Goal: Task Accomplishment & Management: Use online tool/utility

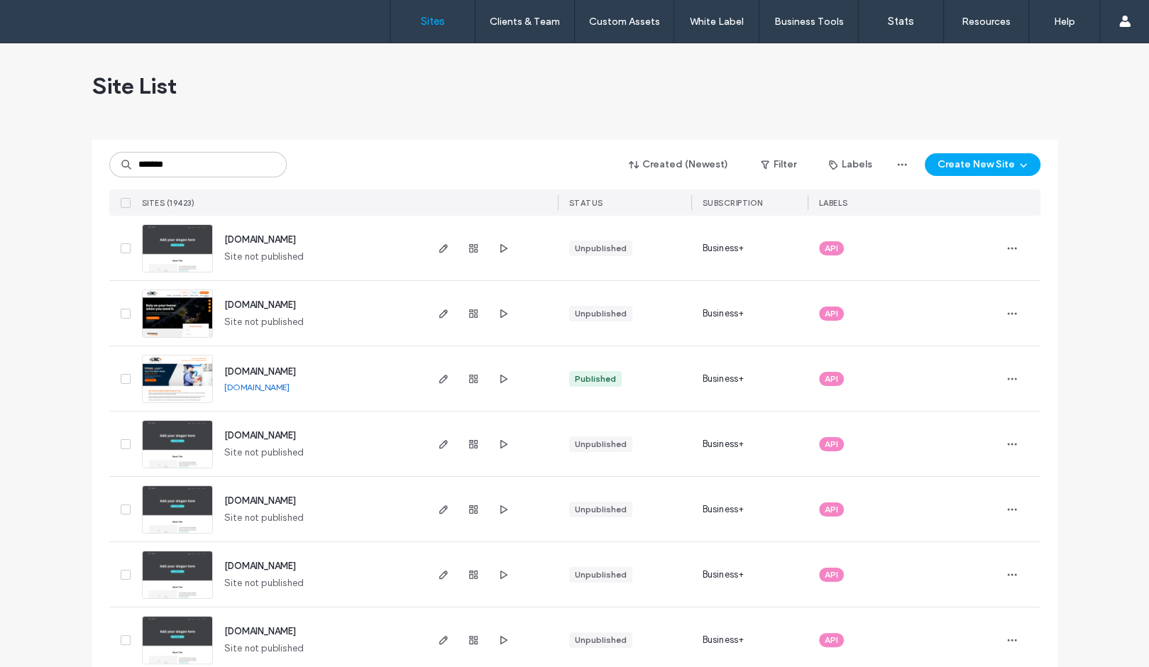
type input "*******"
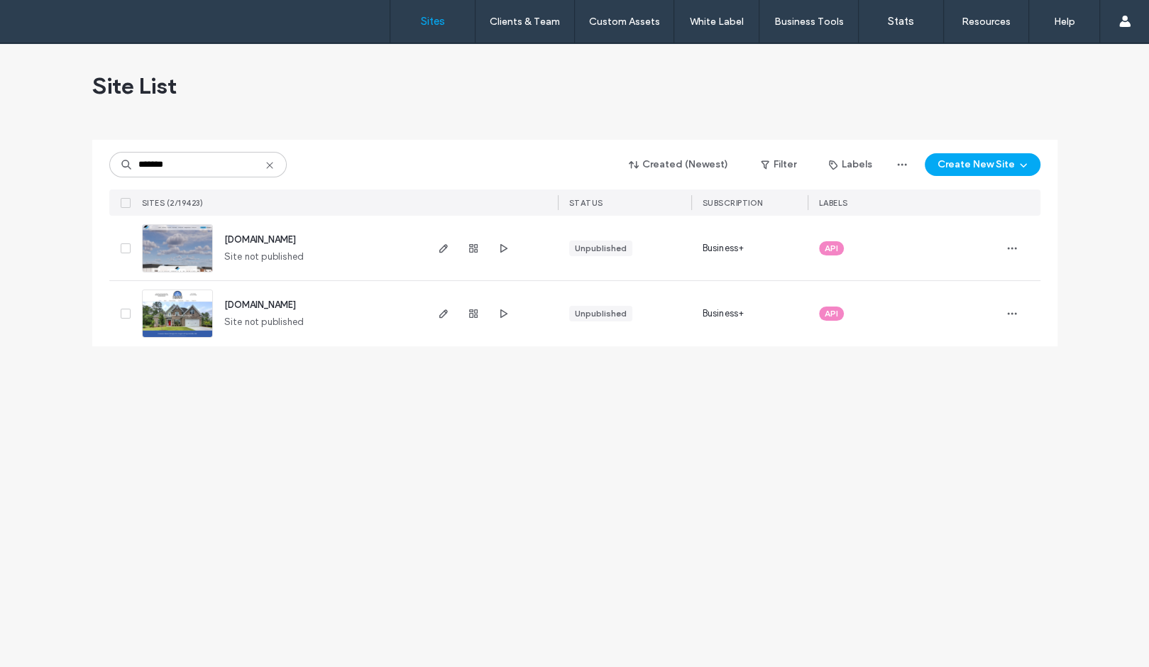
click at [334, 170] on div "******* Created (Newest) Filter Labels Create New Site" at bounding box center [574, 164] width 931 height 27
click at [441, 253] on icon "button" at bounding box center [443, 248] width 11 height 11
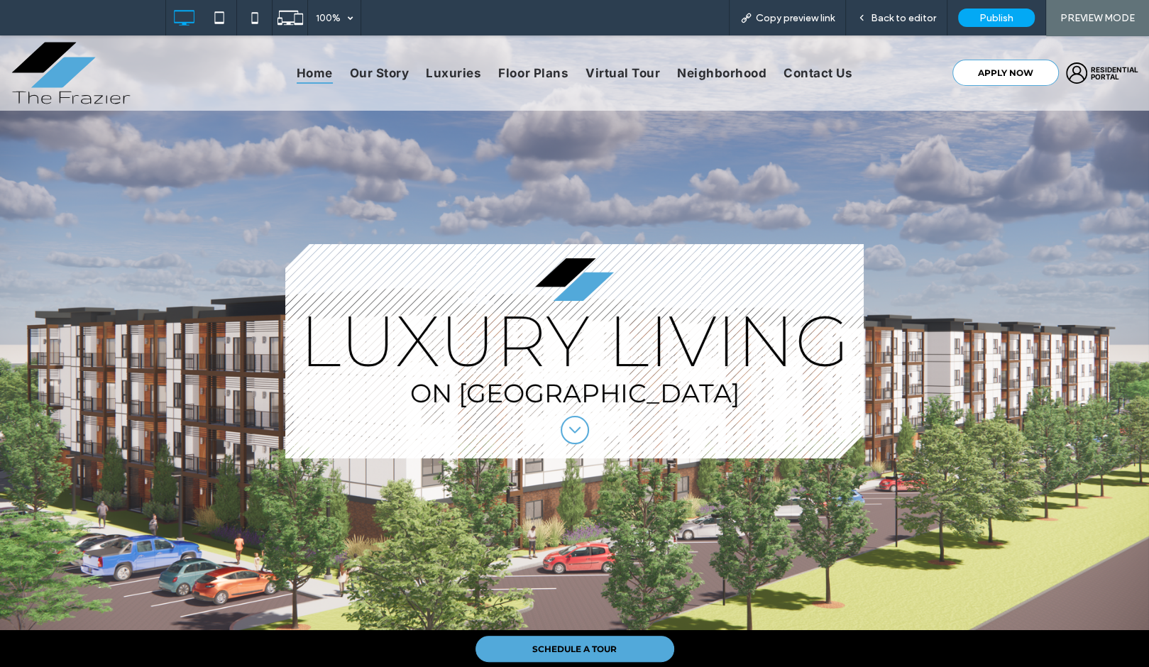
click at [980, 77] on span "APPLY NOW" at bounding box center [1004, 72] width 55 height 25
click at [901, 17] on span "Back to editor" at bounding box center [903, 18] width 65 height 12
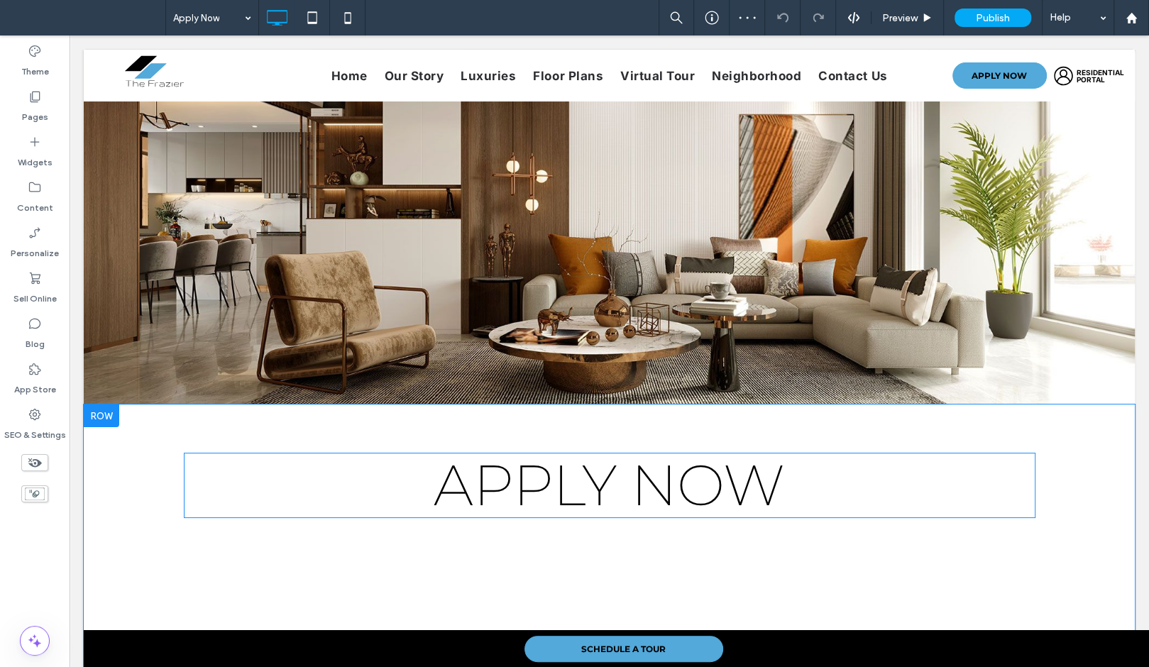
scroll to position [252, 0]
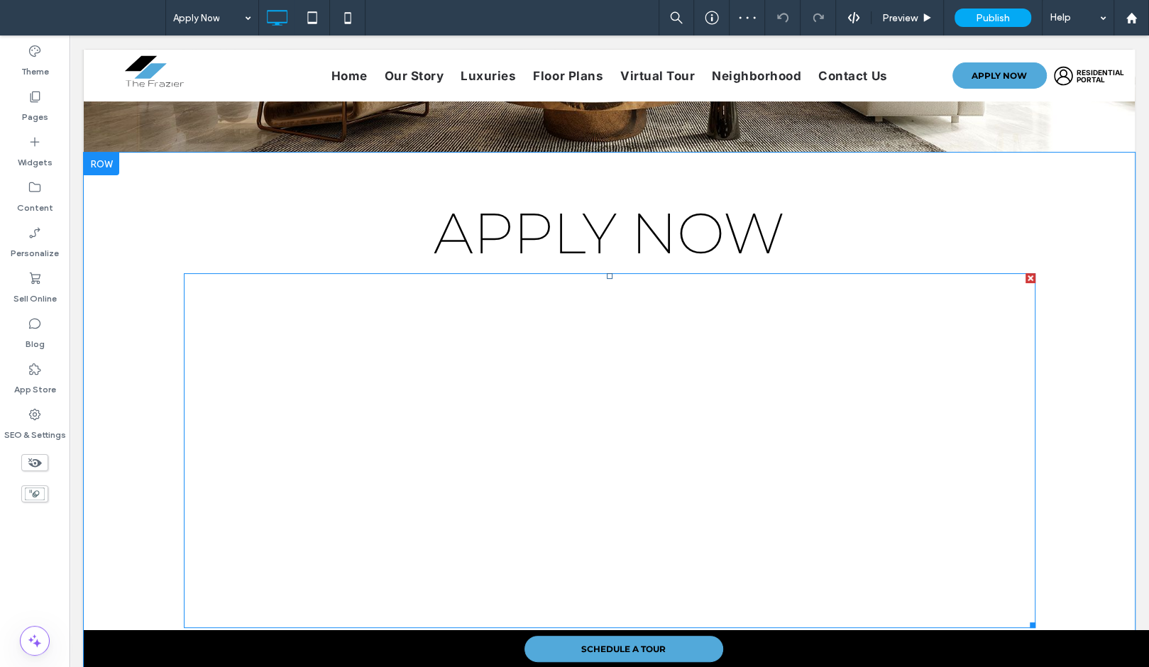
click at [651, 288] on span at bounding box center [610, 450] width 852 height 355
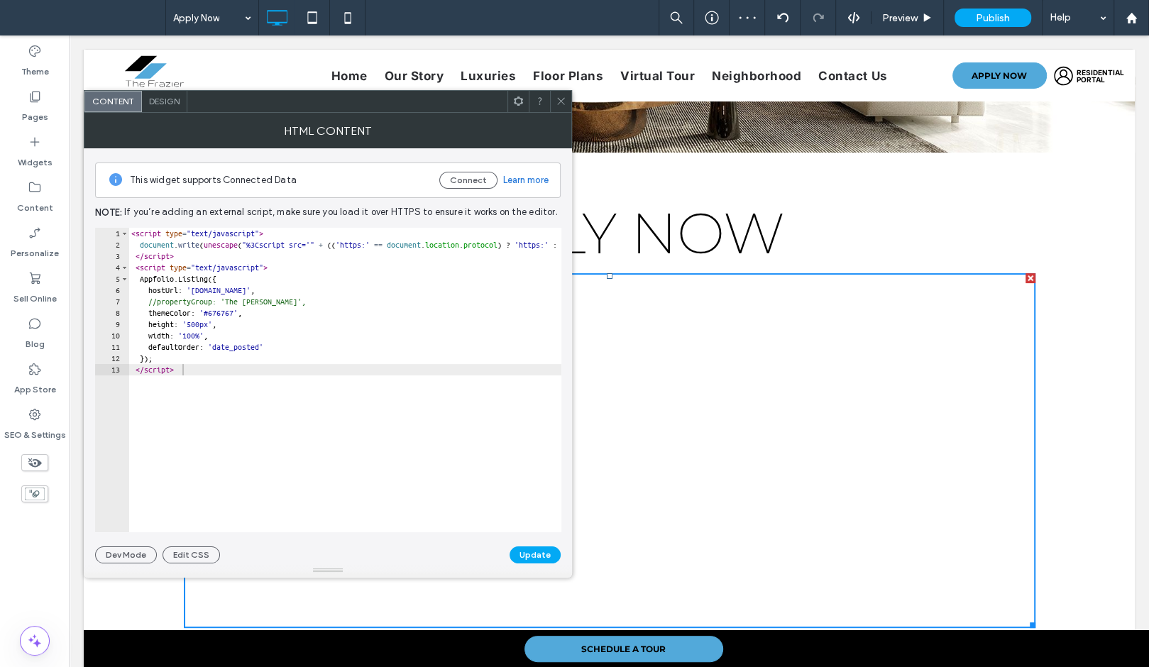
click at [289, 334] on div "< script type = "text/javascript" > document . write ( unescape ( "%3Cscript sr…" at bounding box center [647, 385] width 1038 height 315
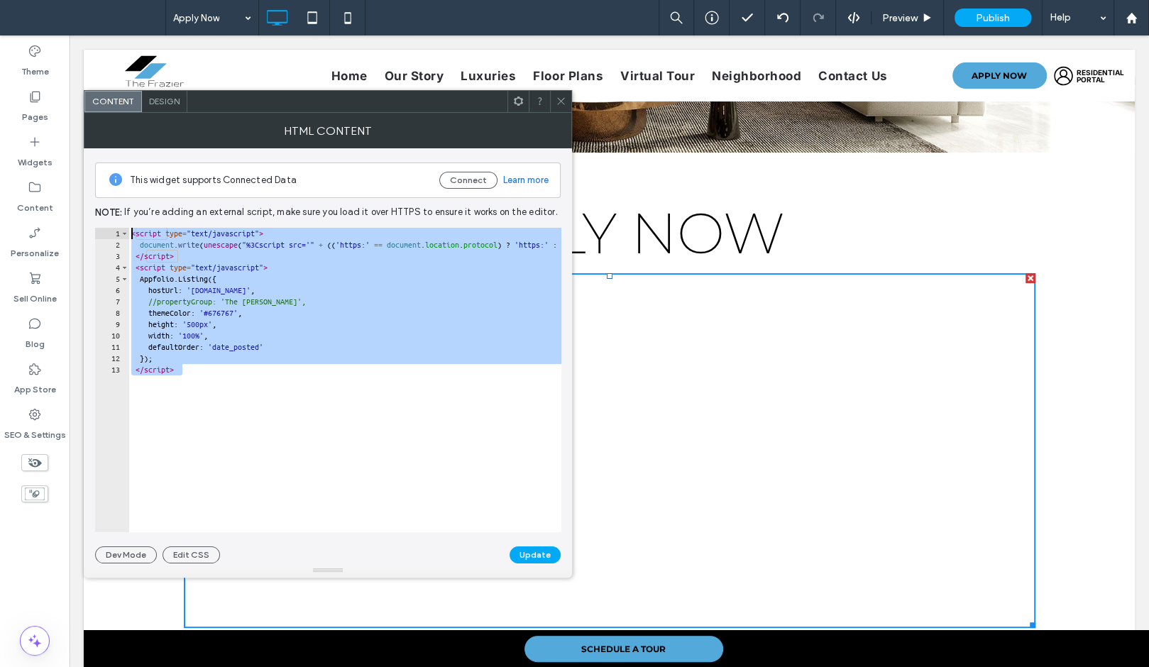
drag, startPoint x: 207, startPoint y: 371, endPoint x: 110, endPoint y: 228, distance: 172.7
click at [110, 228] on div "**********" at bounding box center [328, 380] width 466 height 305
type textarea "**********"
click at [565, 105] on icon at bounding box center [561, 101] width 11 height 11
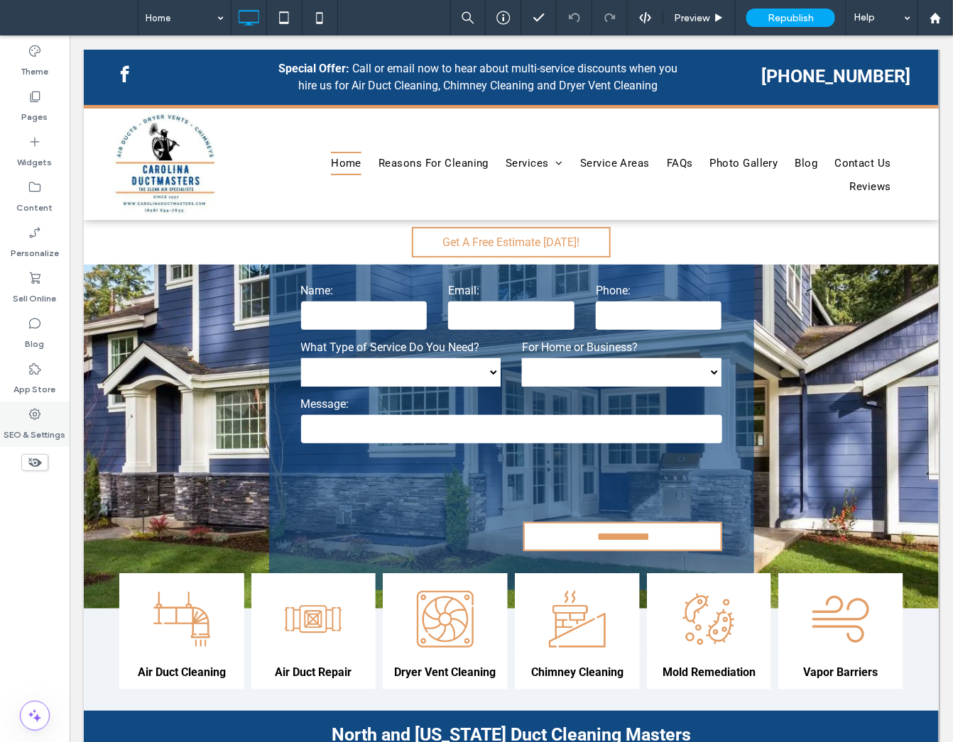
click at [39, 415] on use at bounding box center [34, 414] width 11 height 11
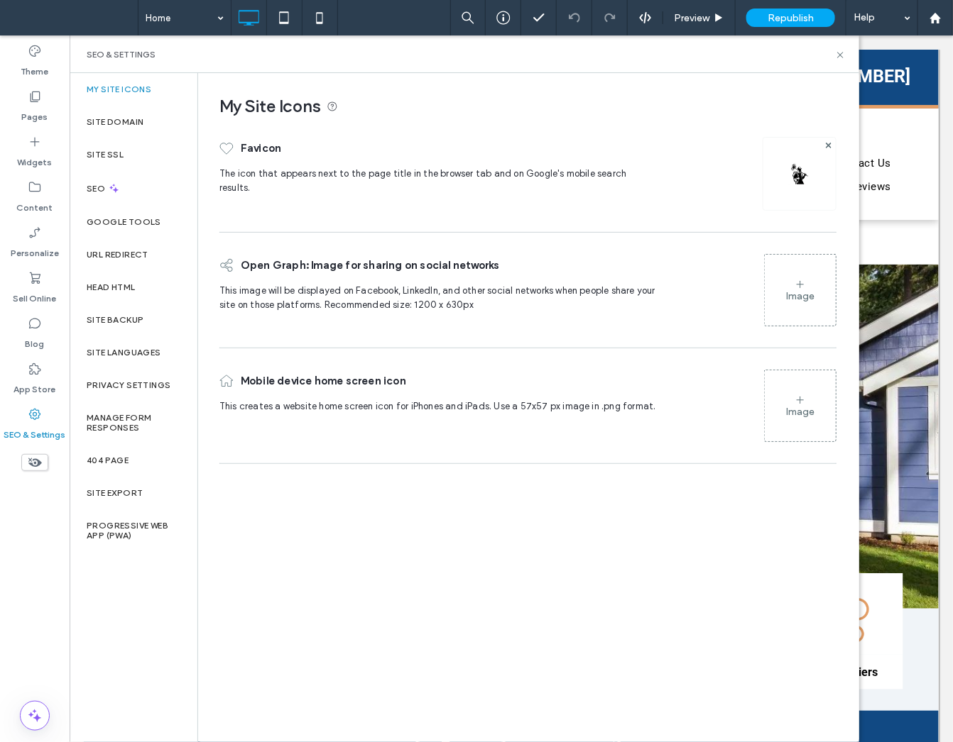
click at [417, 596] on div "My Site Icons Favicon The icon that appears next to the page title in the brows…" at bounding box center [527, 407] width 659 height 668
click at [170, 192] on div "SEO" at bounding box center [134, 188] width 128 height 35
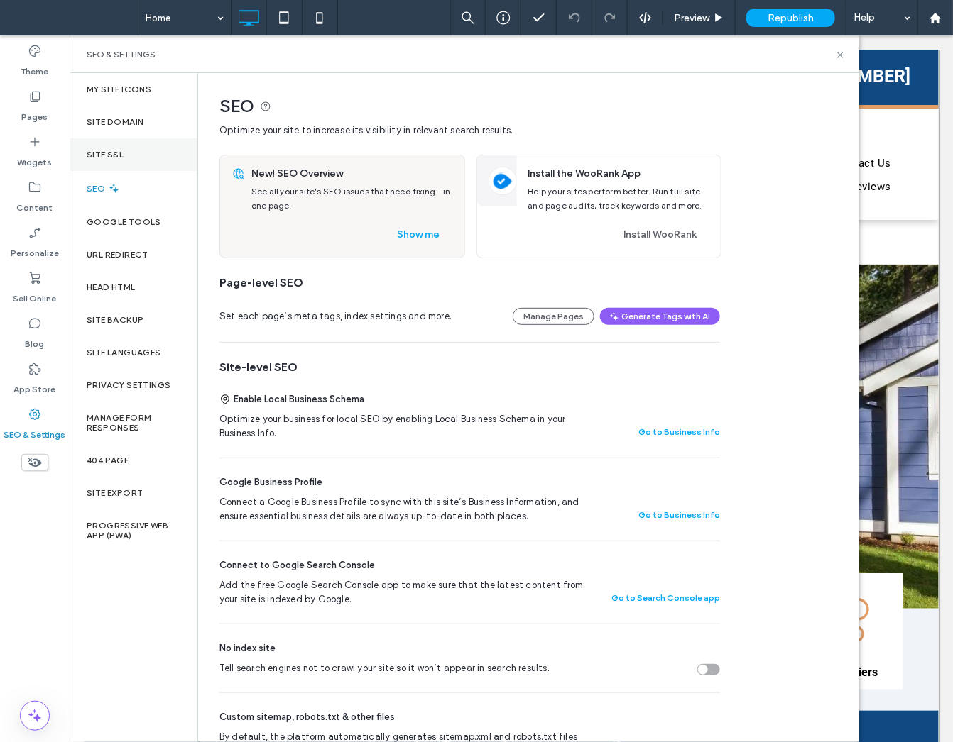
click at [168, 153] on div "Site SSL" at bounding box center [134, 154] width 128 height 33
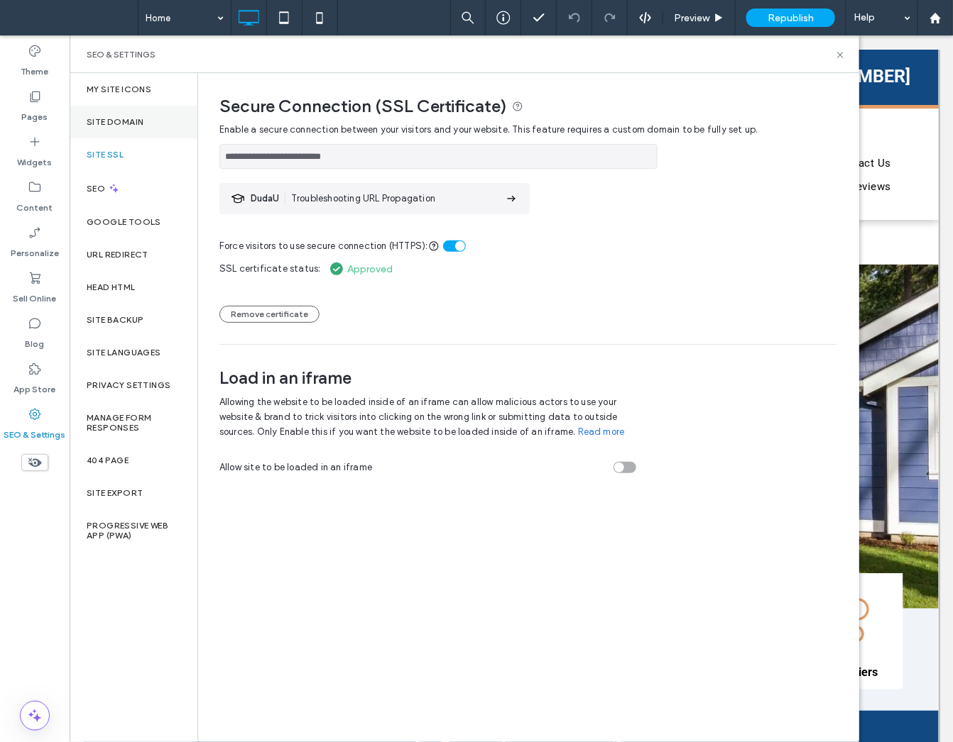
click at [168, 133] on div "Site Domain" at bounding box center [134, 122] width 128 height 33
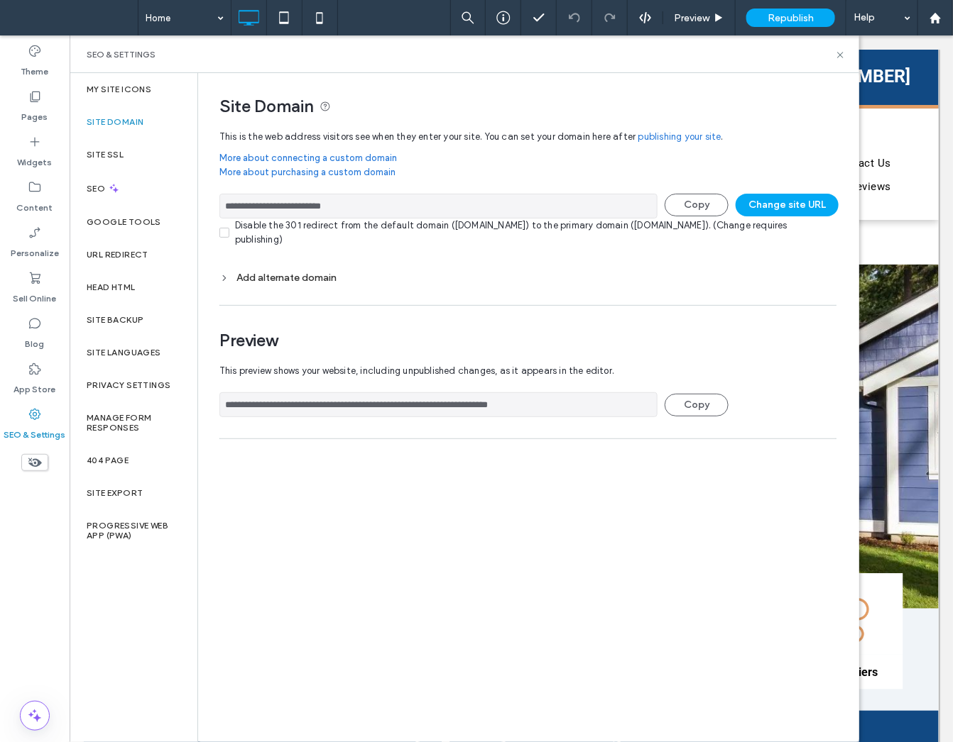
click at [166, 109] on div "Site Domain" at bounding box center [134, 122] width 128 height 33
click at [166, 87] on div "My Site Icons" at bounding box center [134, 89] width 128 height 33
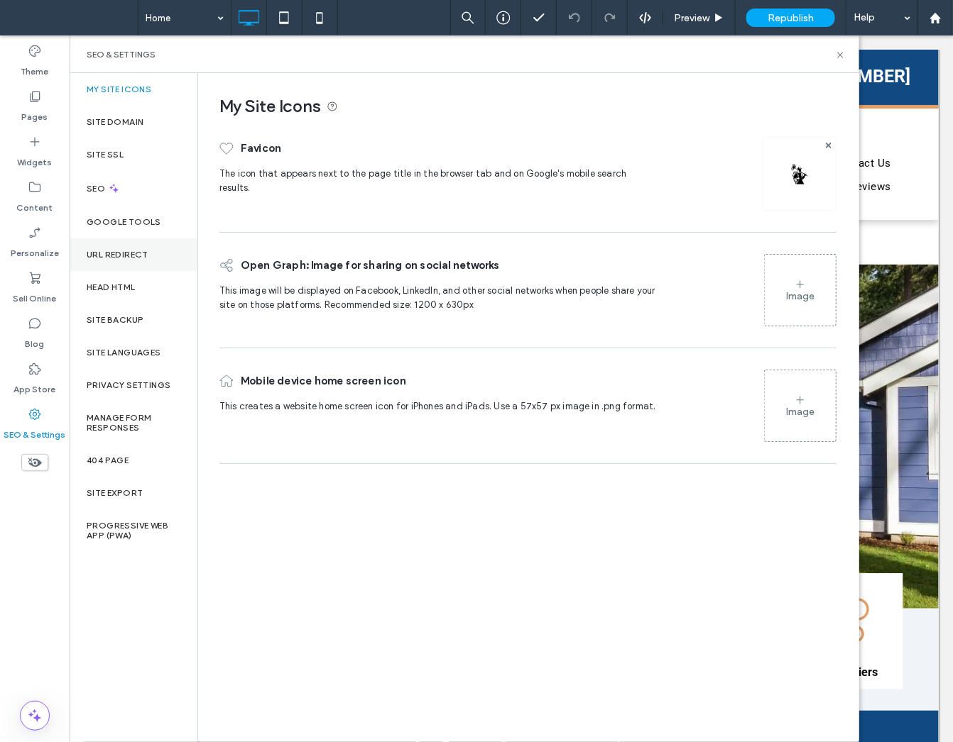
click at [158, 251] on div "URL Redirect" at bounding box center [134, 254] width 128 height 33
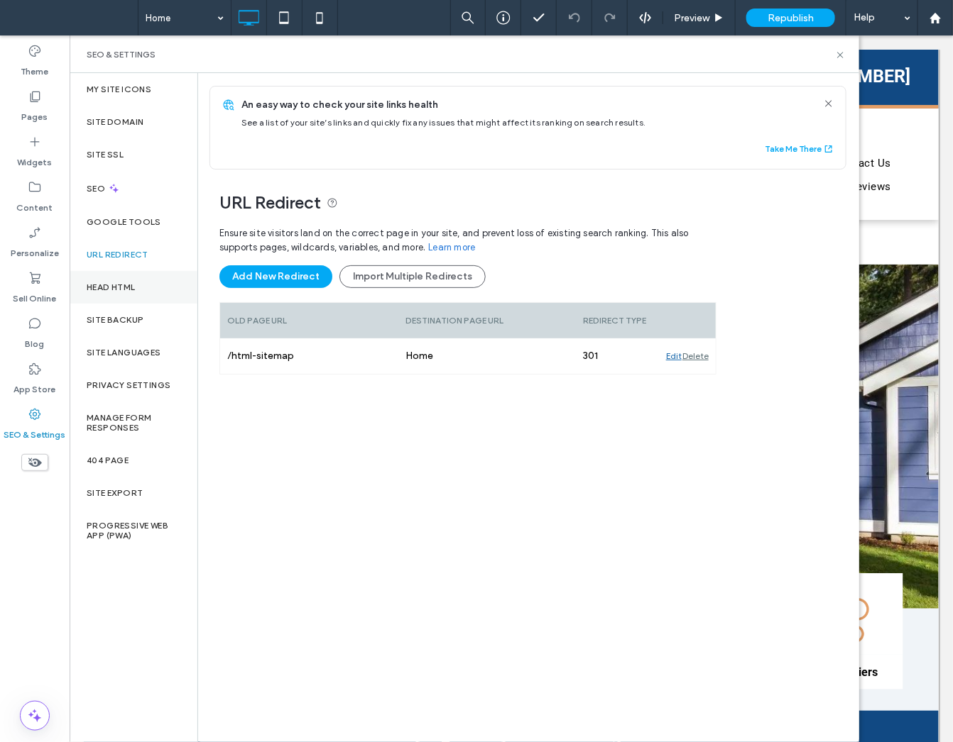
click at [162, 286] on div "Head HTML" at bounding box center [134, 287] width 128 height 33
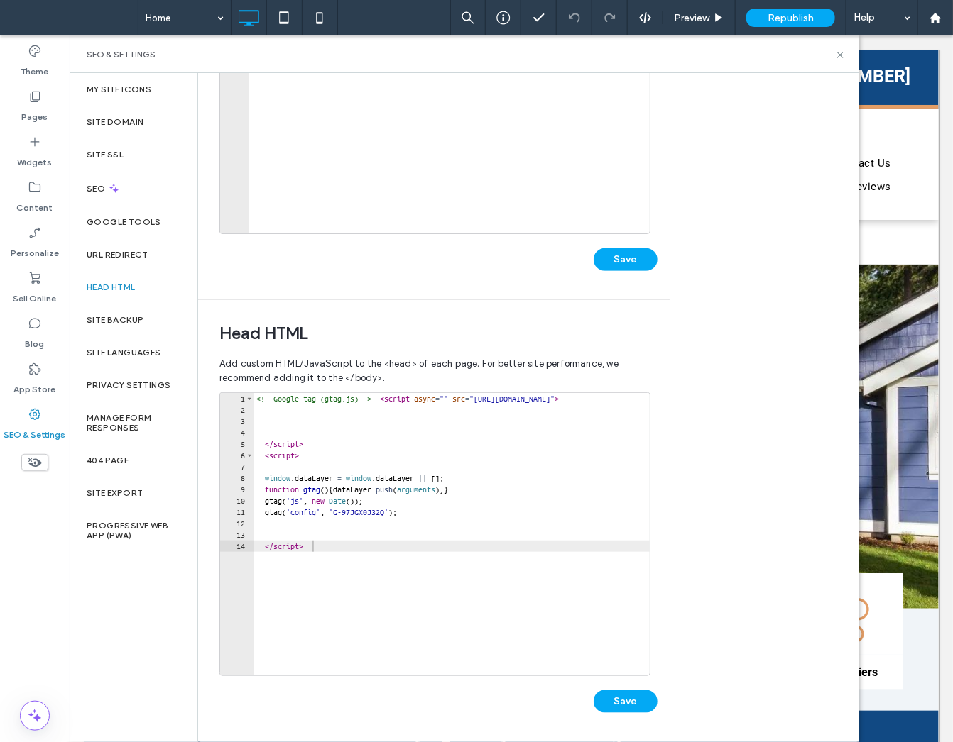
scroll to position [160, 0]
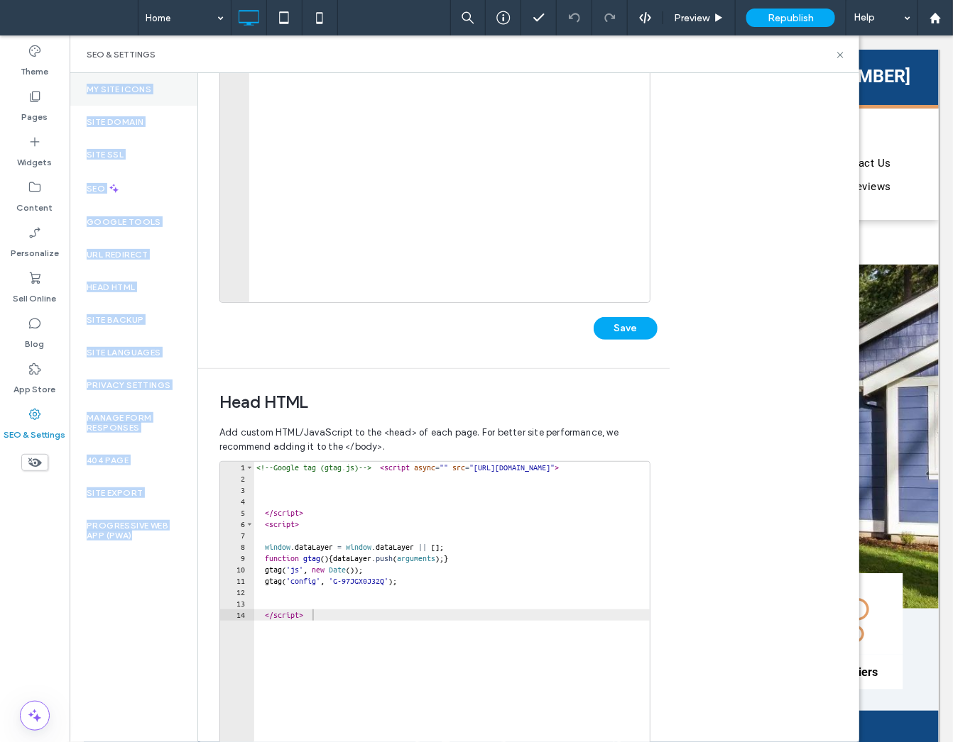
drag, startPoint x: 175, startPoint y: 574, endPoint x: 75, endPoint y: 80, distance: 503.5
click at [75, 80] on div "My Site Icons Site Domain Site SSL SEO Google Tools URL Redirect Head HTML Site…" at bounding box center [134, 407] width 128 height 669
copy div "My Site Icons Site Domain Site SSL SEO Google Tools URL Redirect Head HTML Site…"
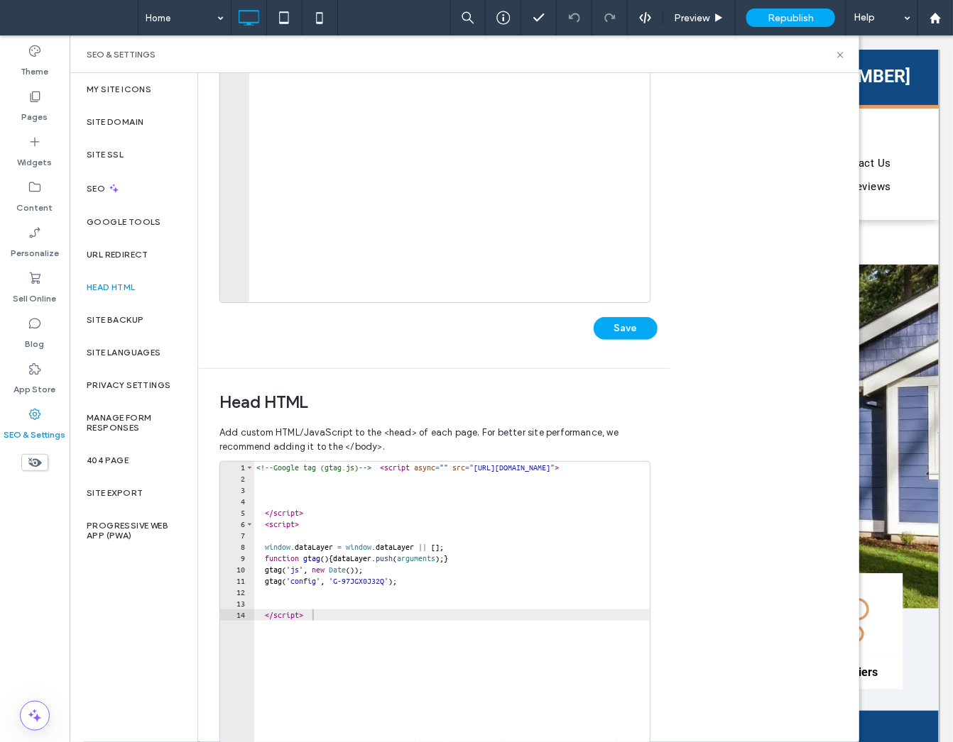
click at [779, 363] on div "Body end HTML Enter your own custom HTML/​JavaScript to be added just before th…" at bounding box center [528, 407] width 661 height 669
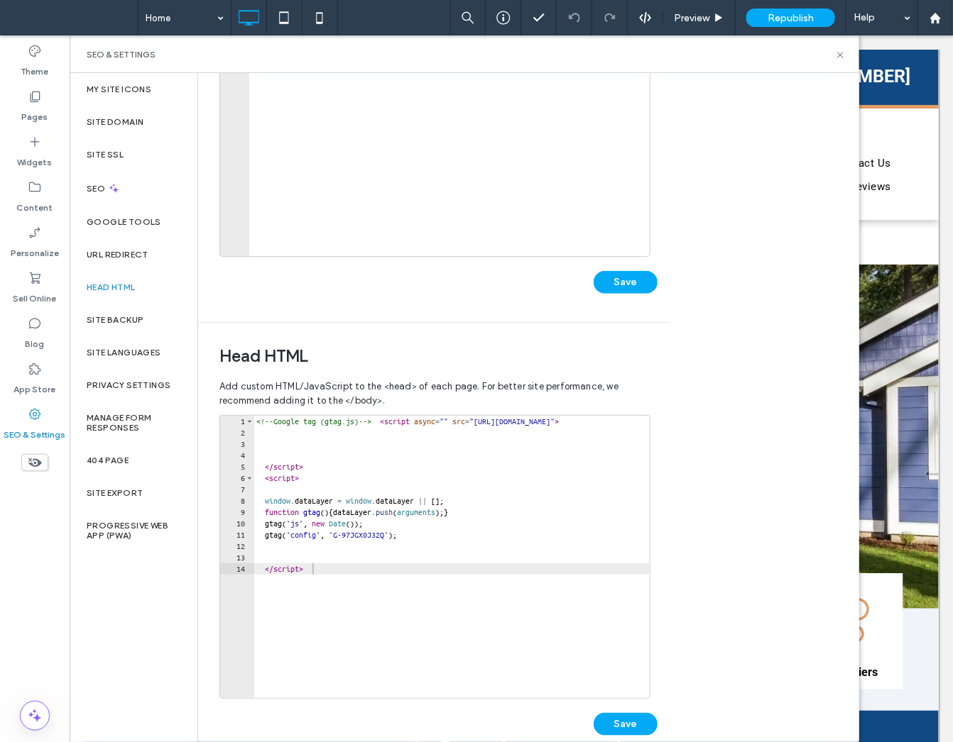
scroll to position [204, 0]
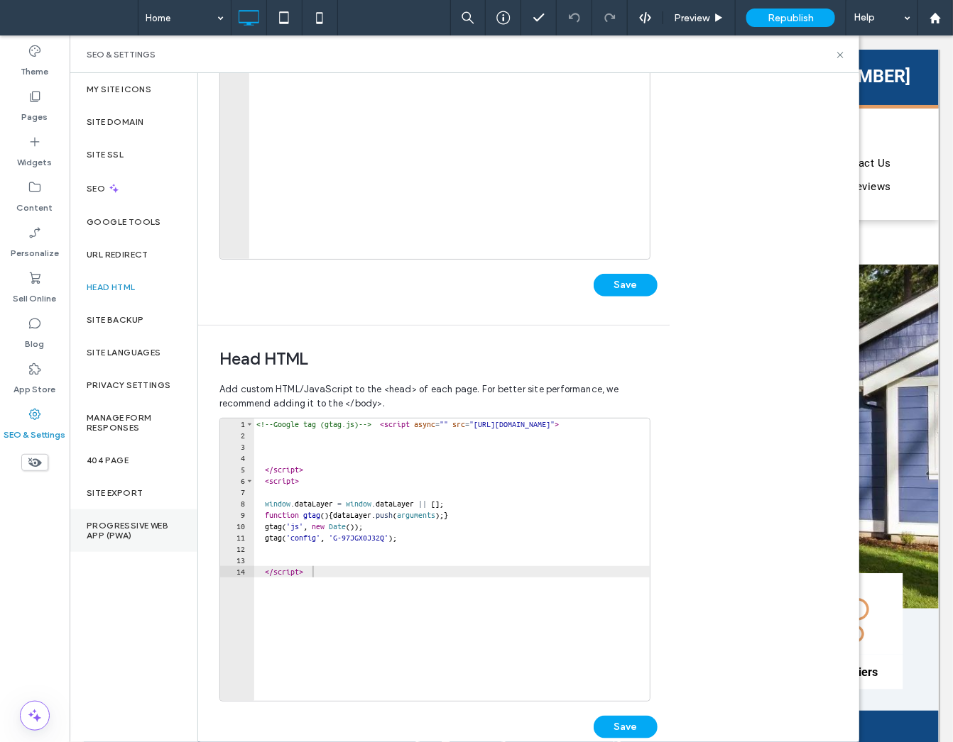
click at [155, 518] on div "Progressive Web App (PWA)" at bounding box center [134, 531] width 128 height 43
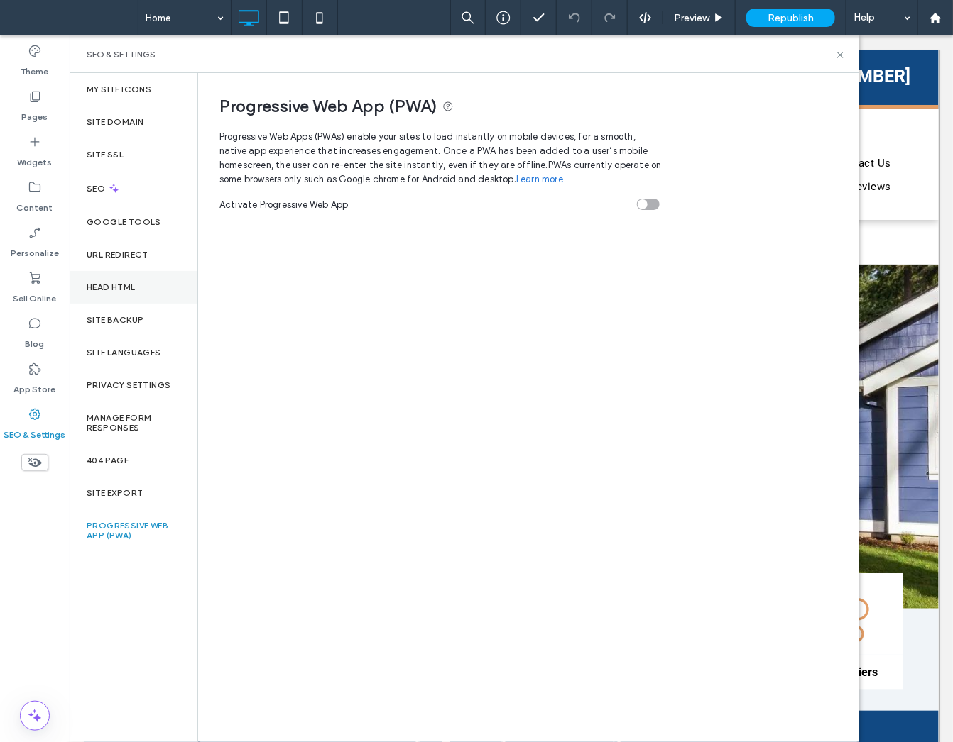
click at [112, 296] on div "Head HTML" at bounding box center [134, 287] width 128 height 33
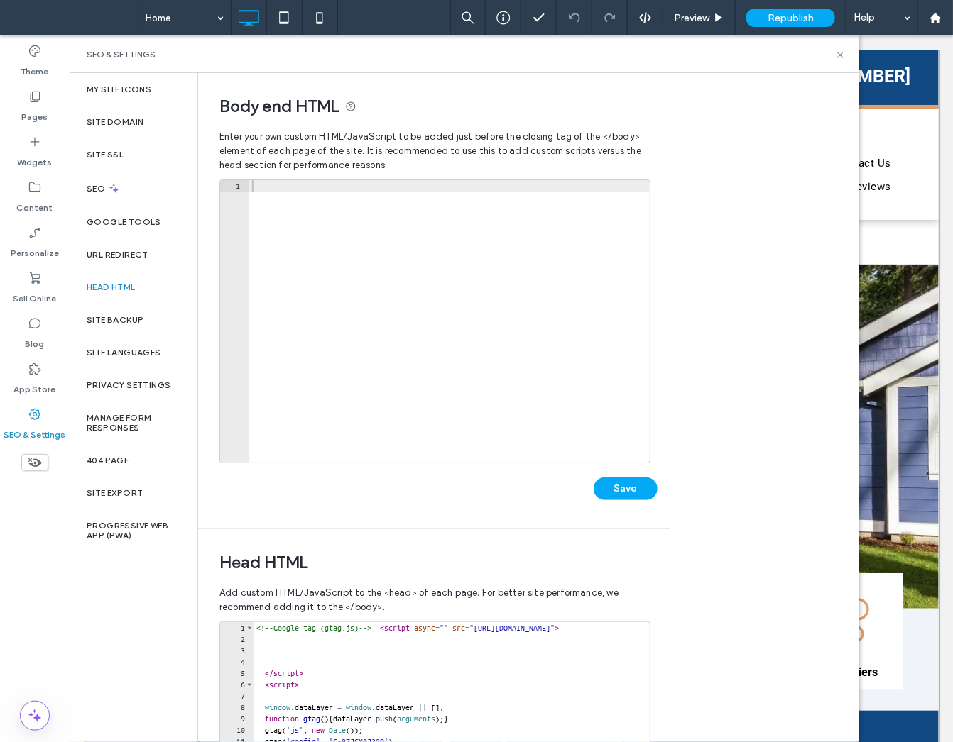
click at [546, 461] on div at bounding box center [449, 332] width 400 height 305
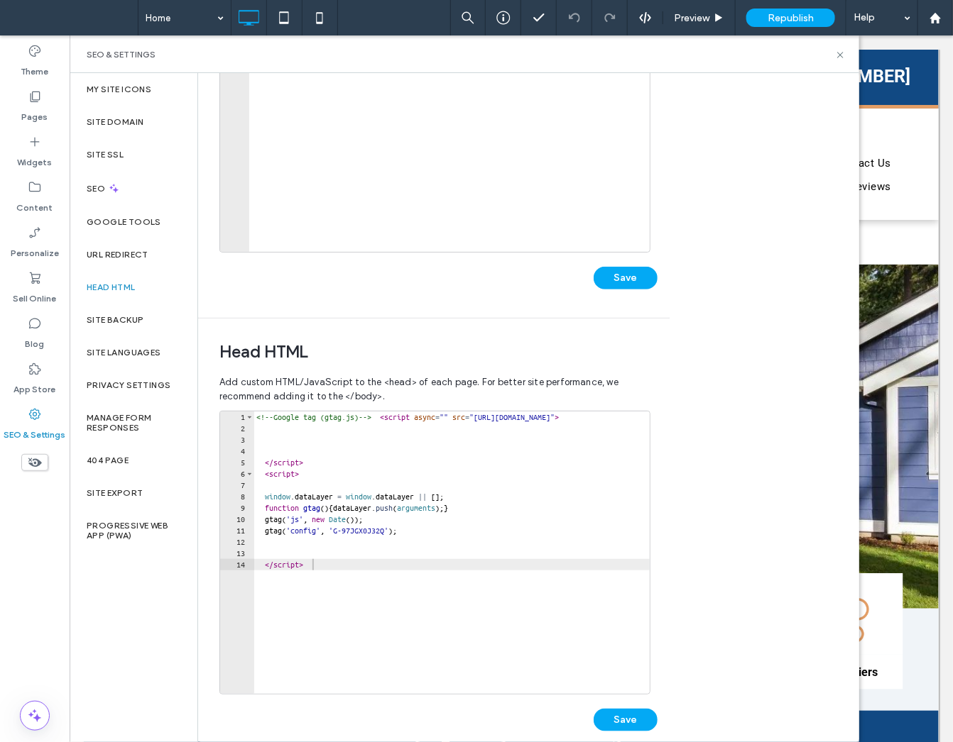
type textarea "*********"
click at [415, 575] on div "<!-- Google tag (gtag.js) --> < script async = "" src = "https://www.googletagm…" at bounding box center [539, 558] width 573 height 292
click at [328, 603] on div "<!-- Google tag (gtag.js) --> < script async = "" src = "https://www.googletagm…" at bounding box center [539, 558] width 573 height 292
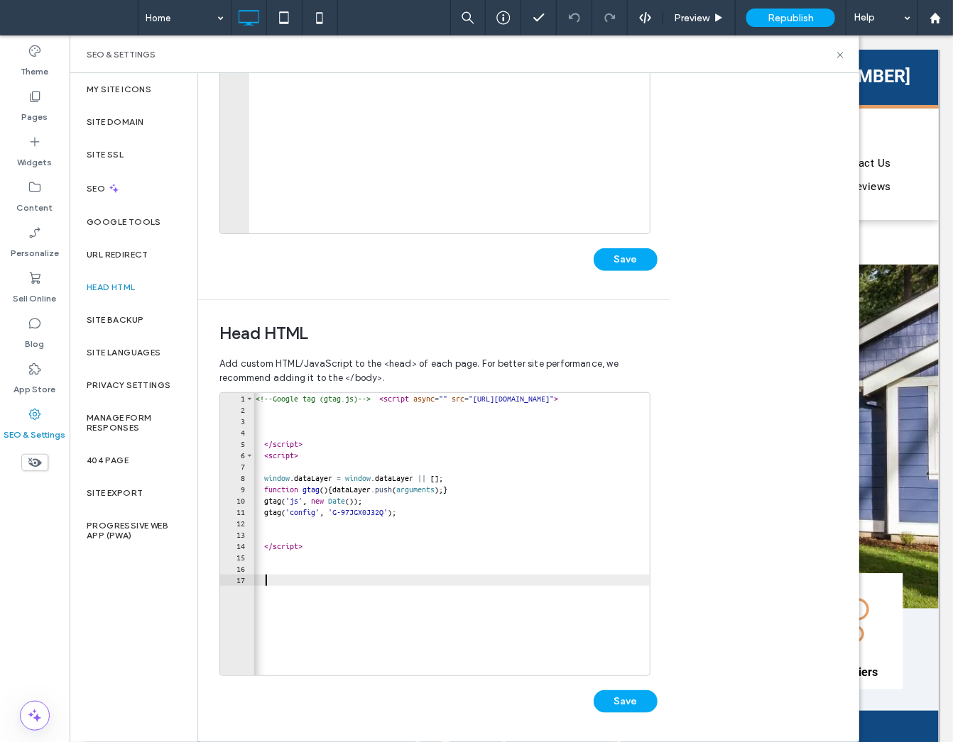
paste textarea "**********"
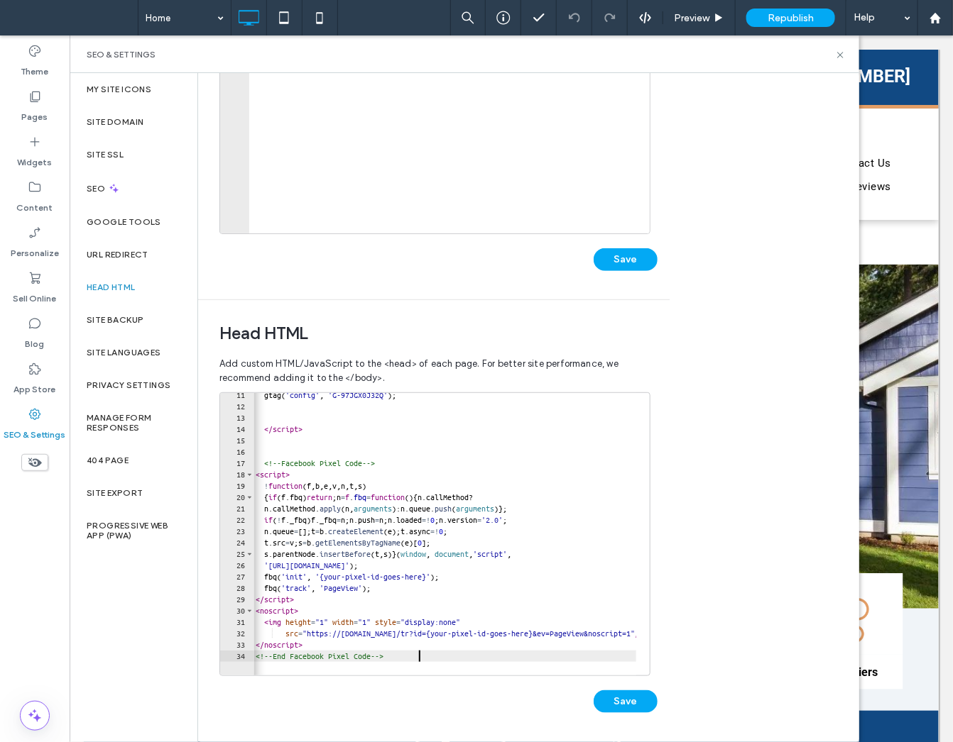
scroll to position [117, 0]
drag, startPoint x: 456, startPoint y: 578, endPoint x: 339, endPoint y: 581, distance: 117.2
click at [339, 581] on div "gtag ( 'config' , 'G-97JGX0J32Q' ) ; </ script > <!-- Facebook Pixel Code --> <…" at bounding box center [539, 536] width 573 height 292
paste textarea "Cursor at row 27"
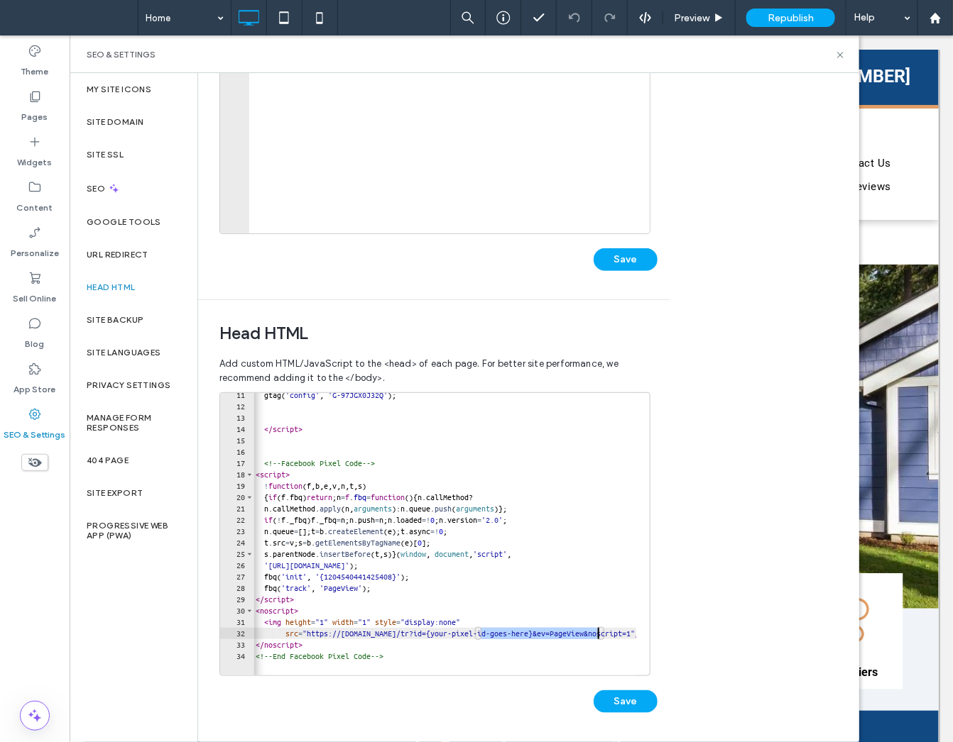
drag, startPoint x: 481, startPoint y: 635, endPoint x: 598, endPoint y: 634, distance: 117.8
click at [598, 634] on div "gtag ( 'config' , 'G-97JGX0J32Q' ) ; </ script > <!-- Facebook Pixel Code --> <…" at bounding box center [539, 536] width 573 height 292
paste textarea "Cursor at row 32"
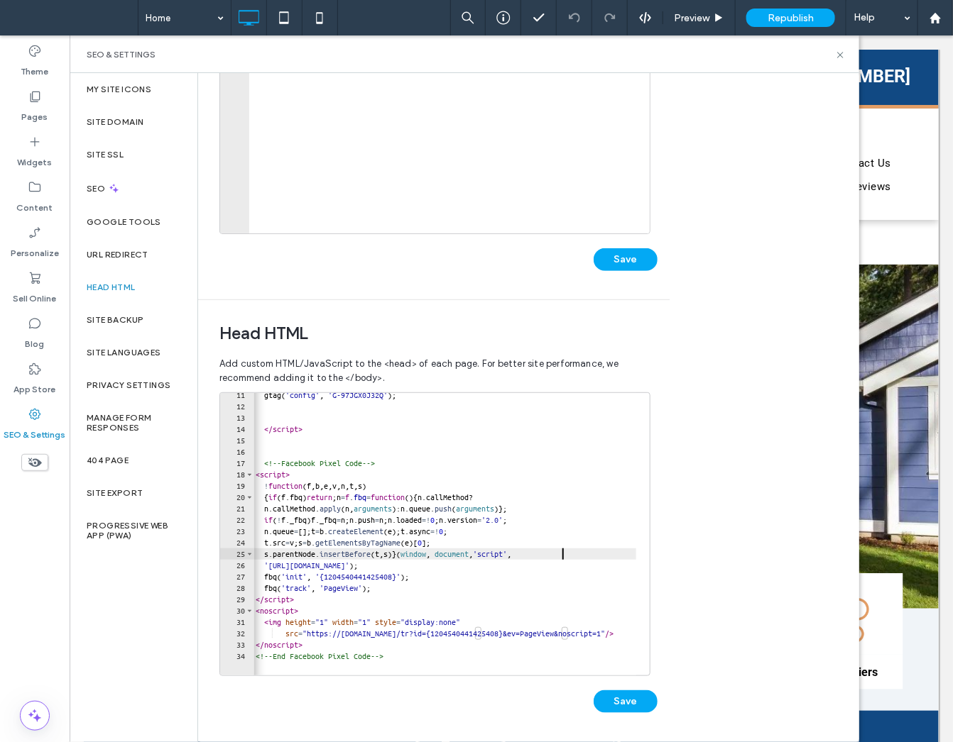
click at [566, 549] on div "gtag ( 'config' , 'G-97JGX0J32Q' ) ; </ script > <!-- Facebook Pixel Code --> <…" at bounding box center [539, 536] width 573 height 292
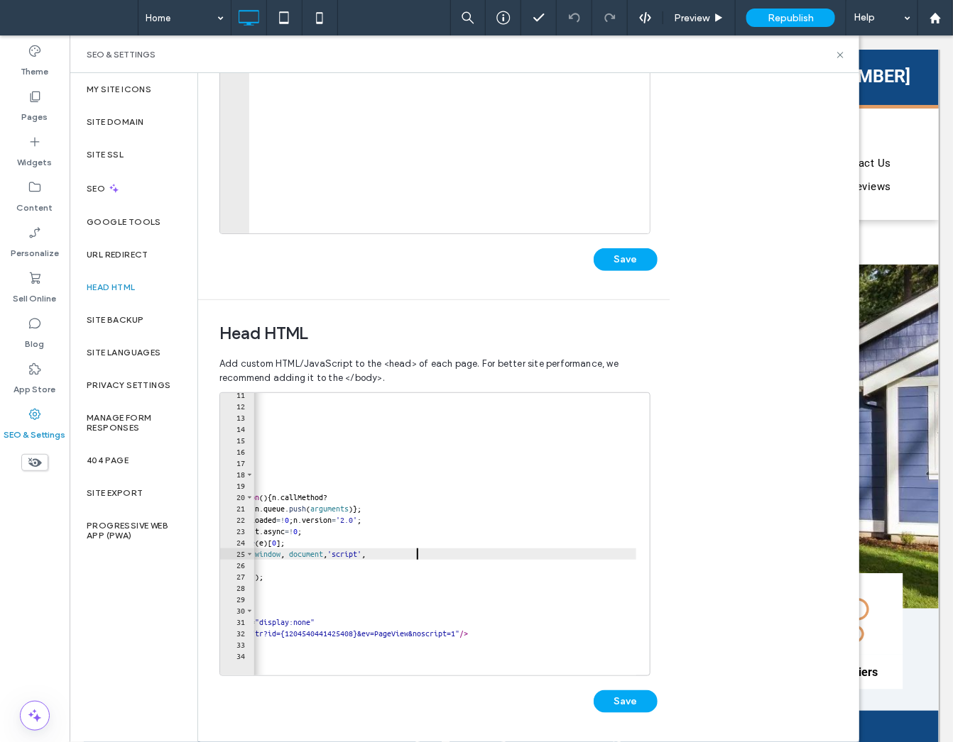
scroll to position [0, 147]
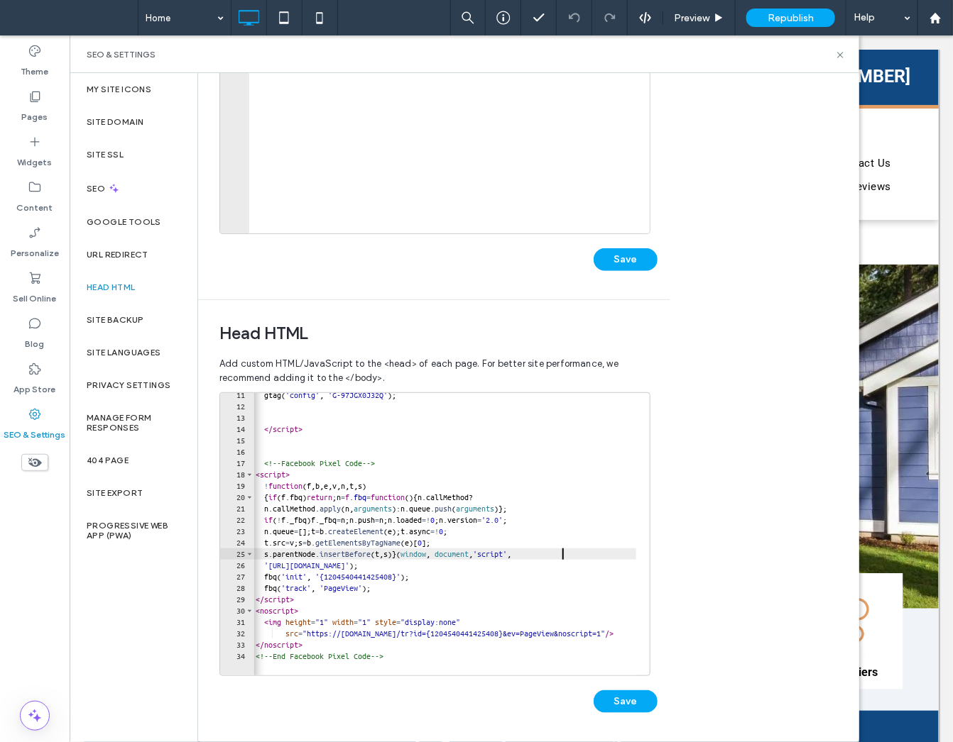
scroll to position [0, 1]
click at [451, 477] on div "gtag ( 'config' , 'G-97JGX0J32Q' ) ; </ script > <!-- Facebook Pixel Code --> <…" at bounding box center [539, 536] width 573 height 292
type textarea "********"
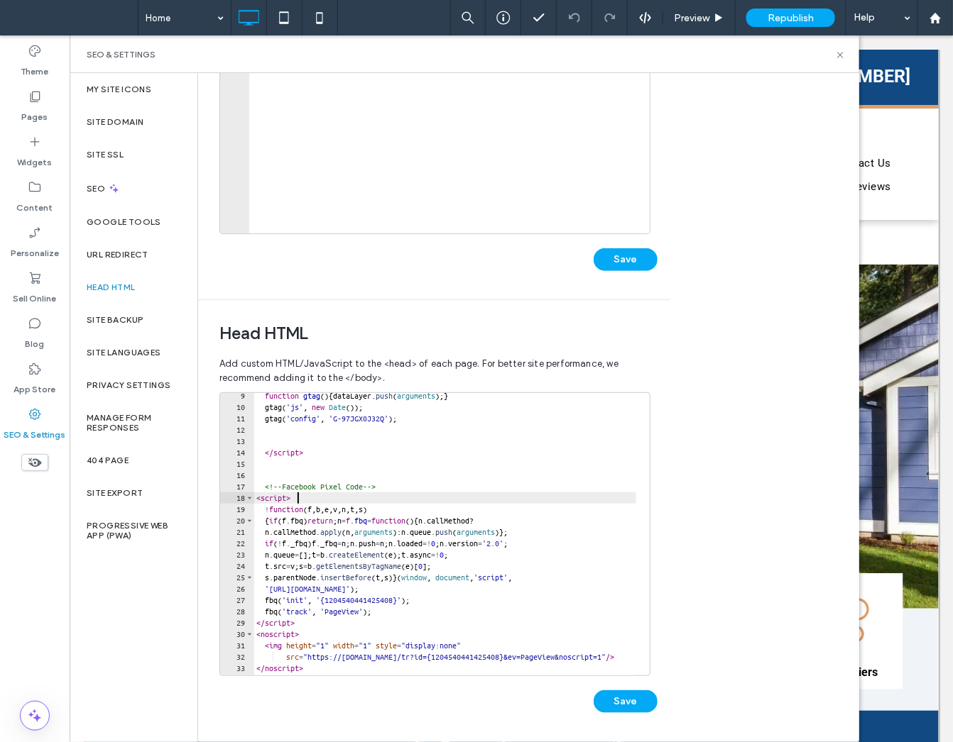
scroll to position [0, 0]
click at [362, 446] on div "function gtag ( ) { dataLayer . push ( arguments ) ; } gtag ( 'js' , new Date (…" at bounding box center [539, 536] width 573 height 292
click at [363, 469] on div "function gtag ( ) { dataLayer . push ( arguments ) ; } gtag ( 'js' , new Date (…" at bounding box center [539, 536] width 573 height 292
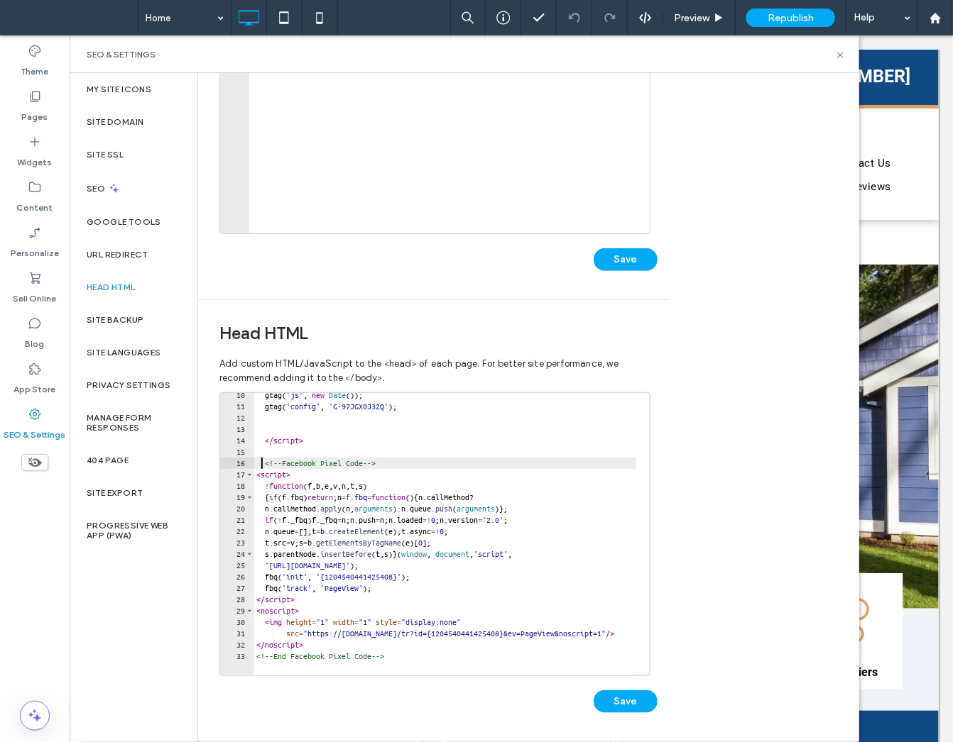
click at [263, 461] on div "gtag ( 'js' , new Date ( )) ; gtag ( 'config' , 'G-97JGX0J32Q' ) ; </ script > …" at bounding box center [539, 536] width 573 height 292
drag, startPoint x: 268, startPoint y: 463, endPoint x: 234, endPoint y: 463, distance: 34.8
click at [234, 463] on div "**********" at bounding box center [434, 535] width 431 height 284
type textarea "**********"
click at [636, 703] on button "Save" at bounding box center [625, 702] width 64 height 23
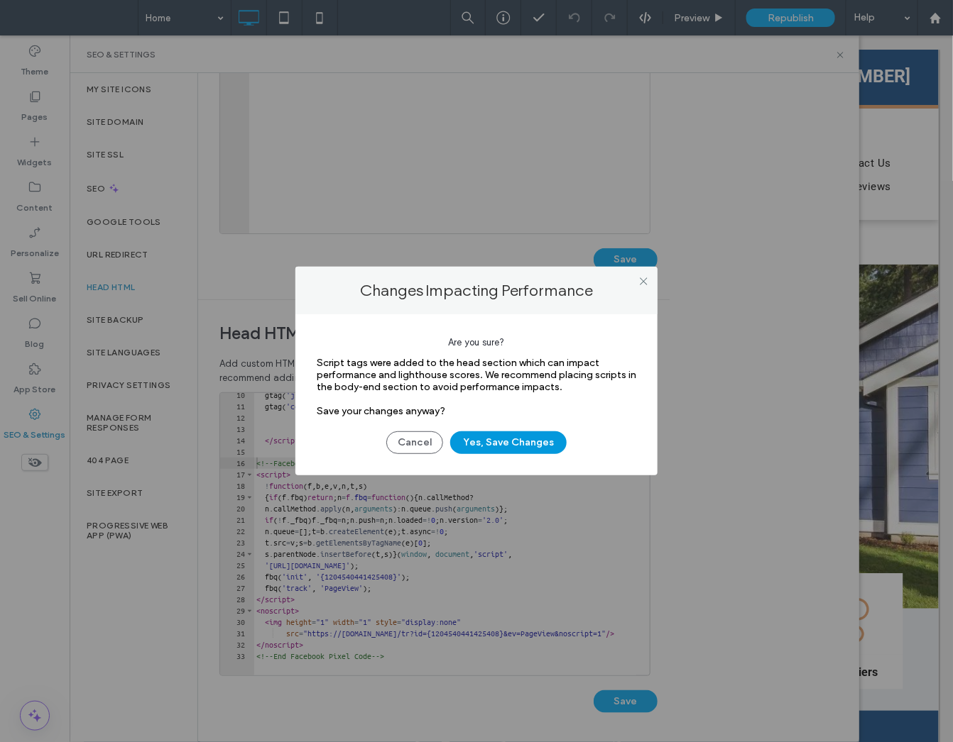
click at [526, 442] on button "Yes, Save Changes" at bounding box center [508, 443] width 116 height 23
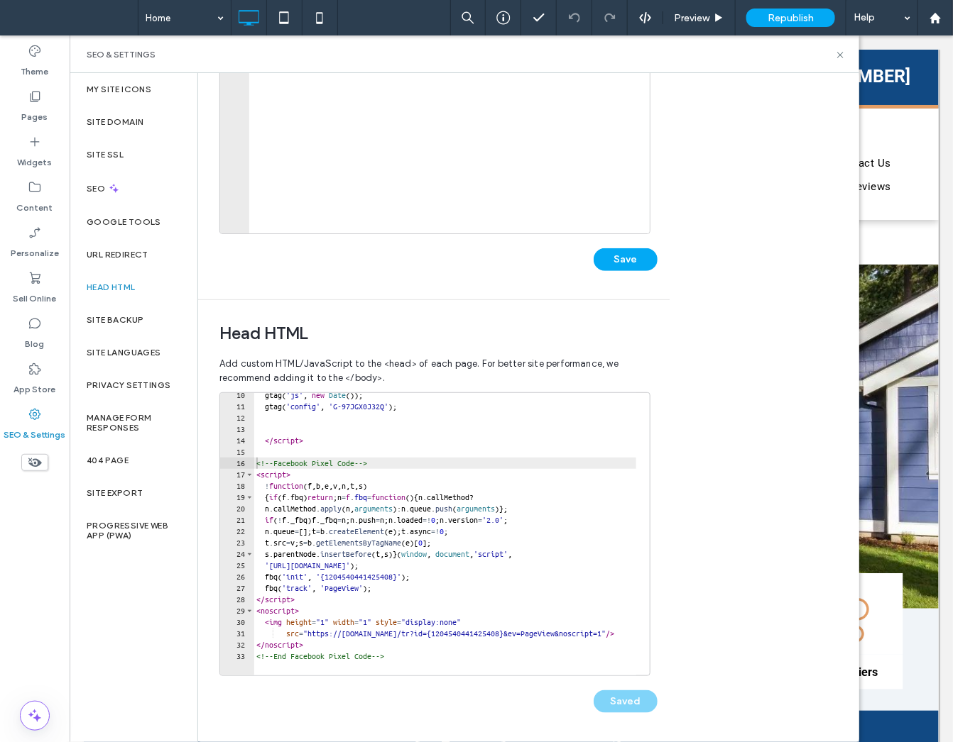
click at [694, 596] on div "**********" at bounding box center [528, 407] width 661 height 669
click at [780, 16] on span "Republish" at bounding box center [790, 18] width 46 height 12
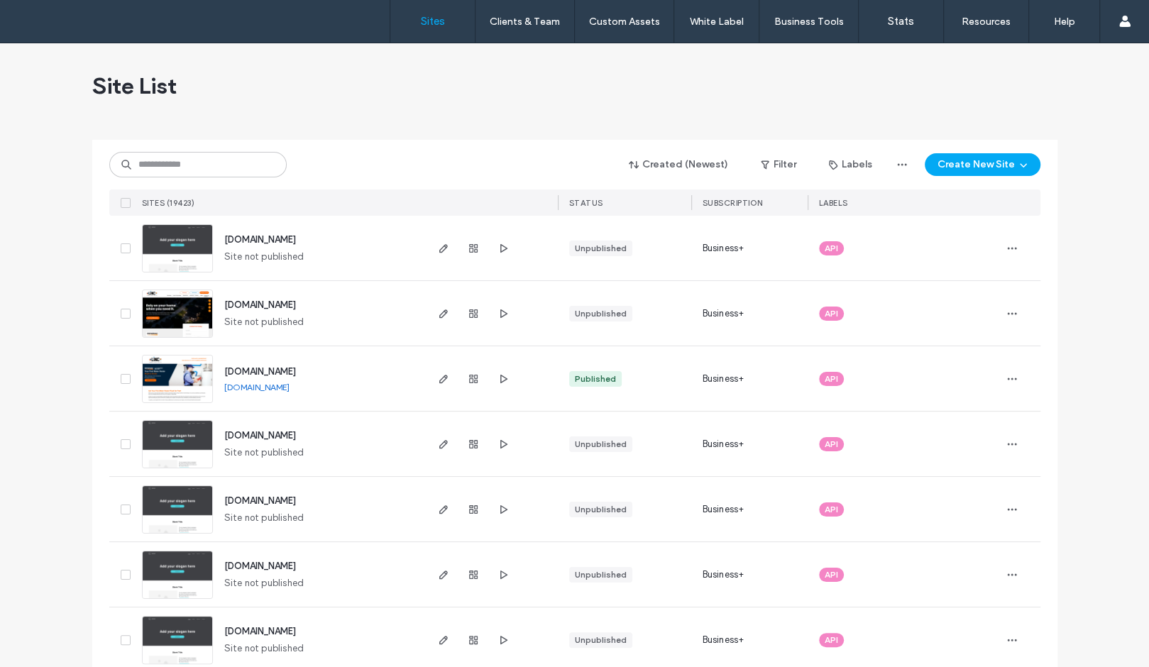
click at [256, 148] on div "Created (Newest) Filter Labels Create New Site SITES (19423) STATUS SUBSCRIPTIO…" at bounding box center [574, 178] width 931 height 76
click at [247, 158] on input at bounding box center [197, 165] width 177 height 26
type input "*******"
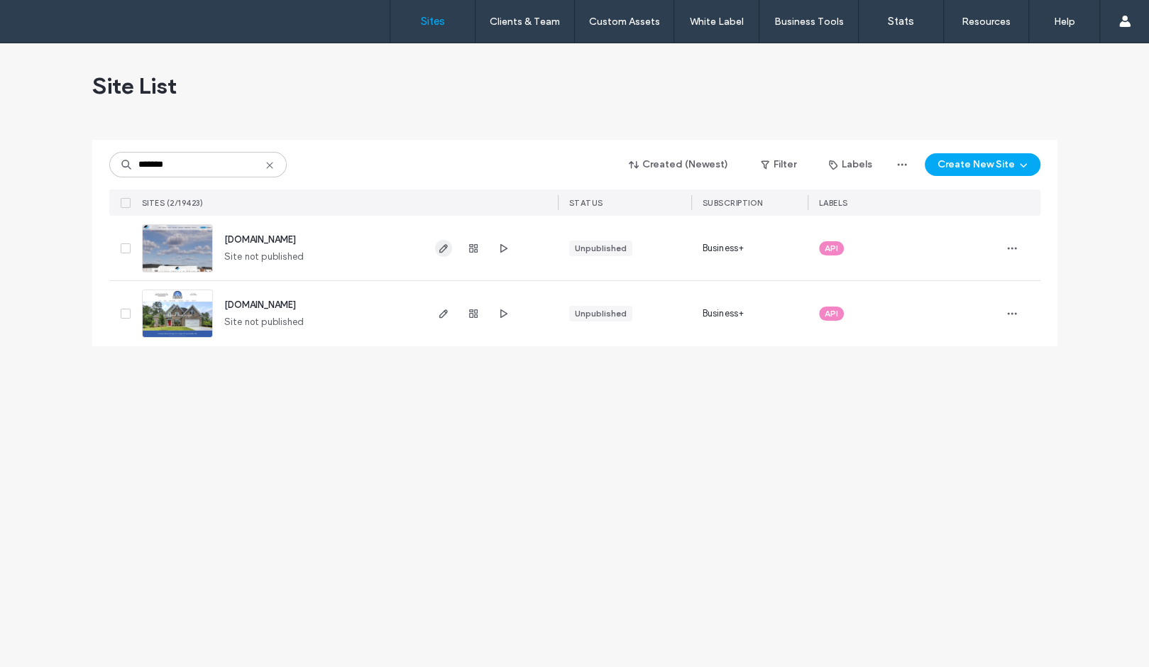
click at [450, 248] on span "button" at bounding box center [443, 248] width 17 height 17
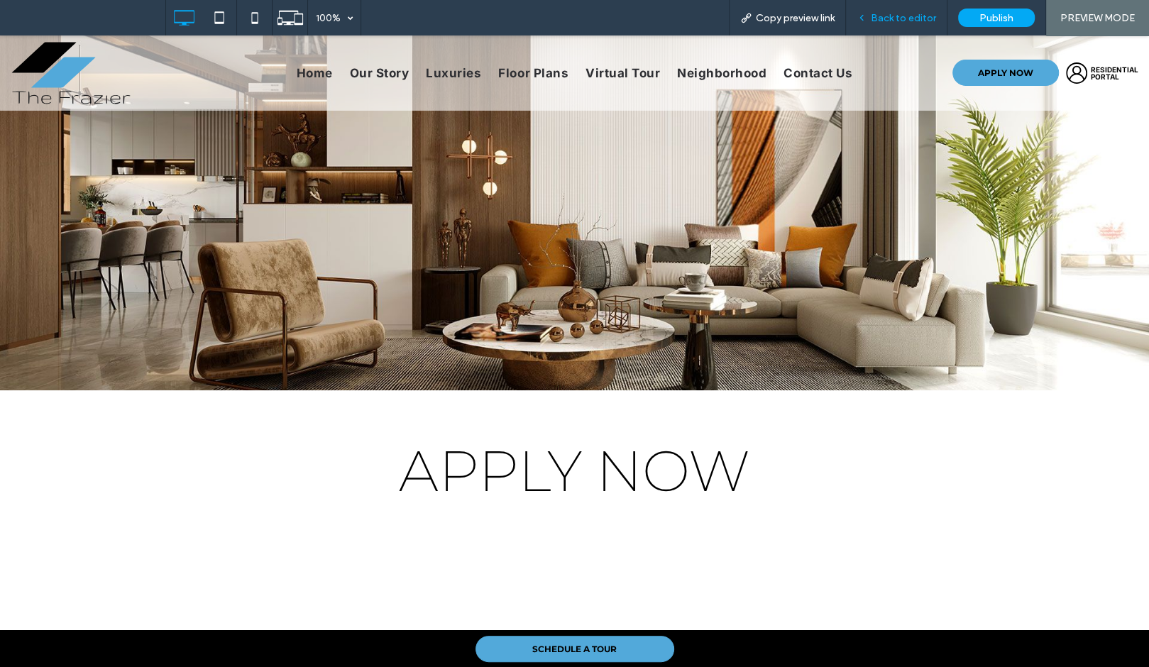
click at [887, 29] on div "Back to editor" at bounding box center [897, 17] width 102 height 35
click at [898, 16] on span "Back to editor" at bounding box center [903, 18] width 65 height 12
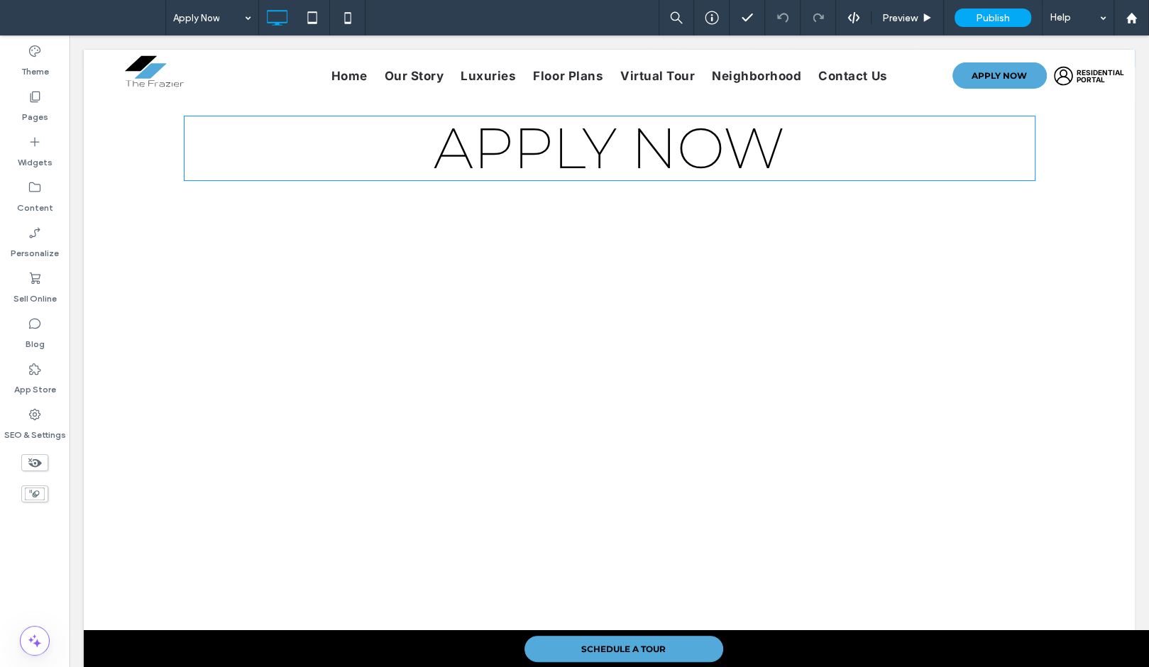
scroll to position [338, 0]
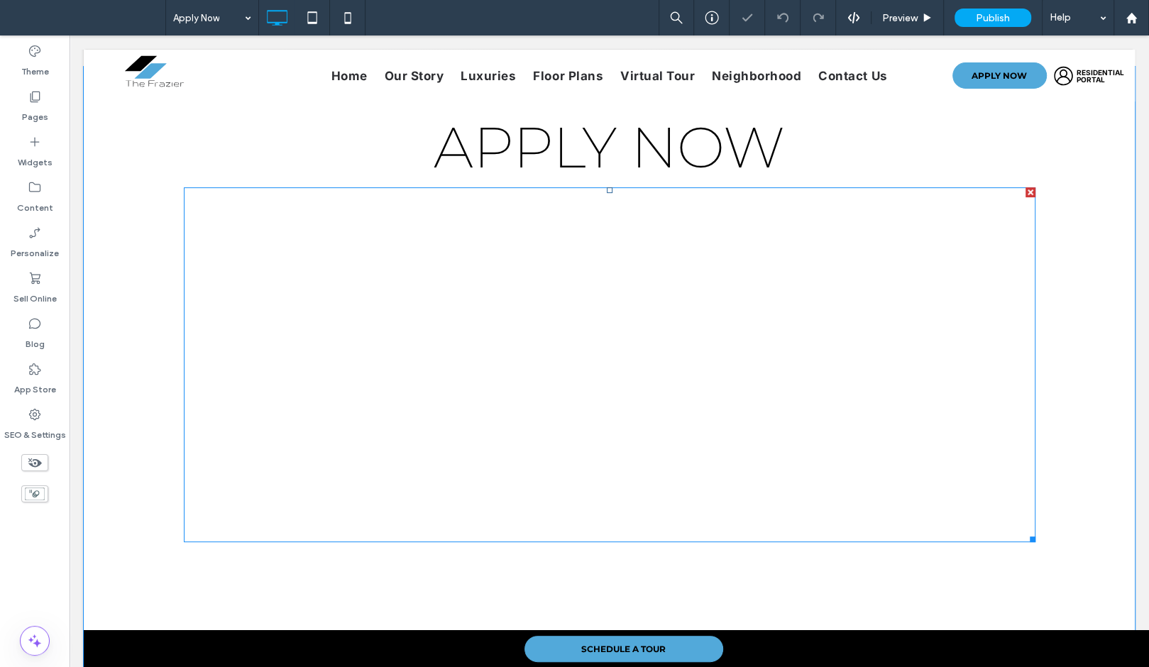
click at [833, 226] on span at bounding box center [610, 364] width 852 height 355
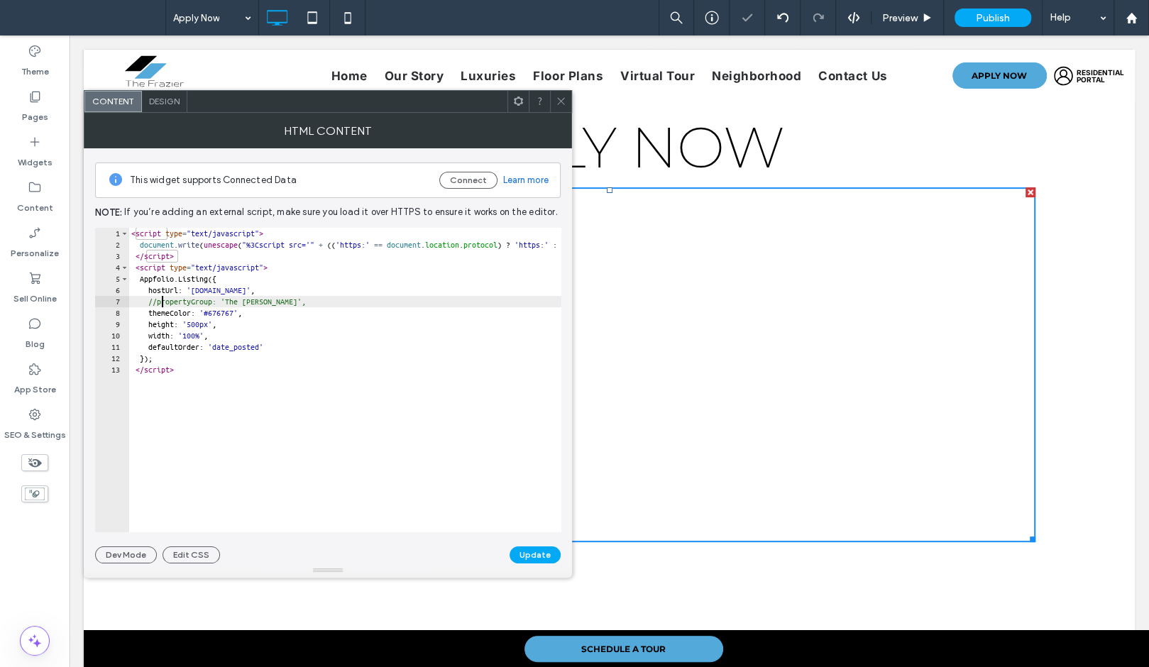
click at [163, 301] on div "< script type = "text/javascript" > document . write ( unescape ( "%3Cscript sr…" at bounding box center [647, 385] width 1038 height 315
click at [366, 363] on div "< script type = "text/javascript" > document . write ( unescape ( "%3Cscript sr…" at bounding box center [647, 385] width 1038 height 315
type textarea "*********"
click at [539, 551] on button "Update" at bounding box center [535, 555] width 51 height 17
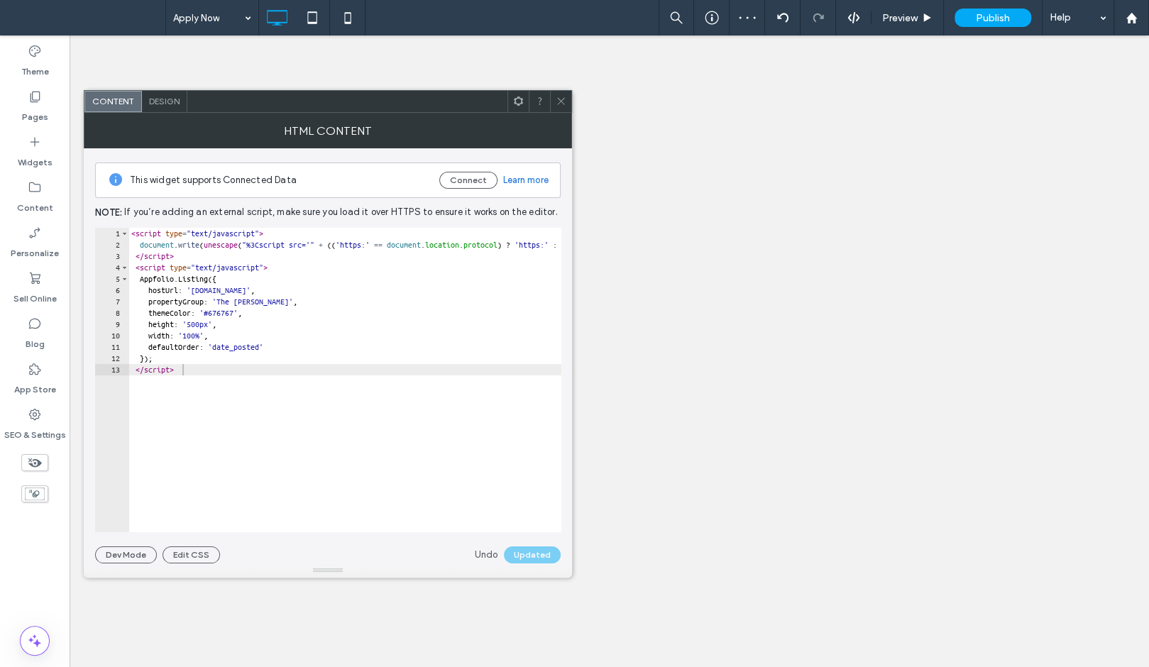
scroll to position [0, 0]
click at [539, 554] on div "Undo Updated" at bounding box center [518, 555] width 86 height 17
click at [544, 554] on div "Undo Updated" at bounding box center [518, 555] width 86 height 17
click at [559, 99] on use at bounding box center [560, 101] width 7 height 7
